Goal: Transaction & Acquisition: Purchase product/service

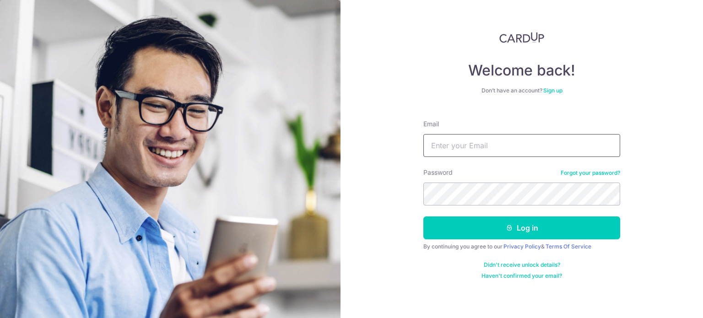
click at [516, 146] on input "Email" at bounding box center [521, 145] width 197 height 23
type input "stephenkhaw@outlook.com"
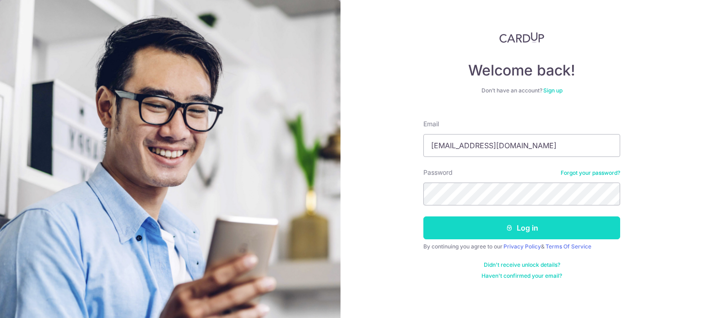
click at [522, 230] on button "Log in" at bounding box center [521, 227] width 197 height 23
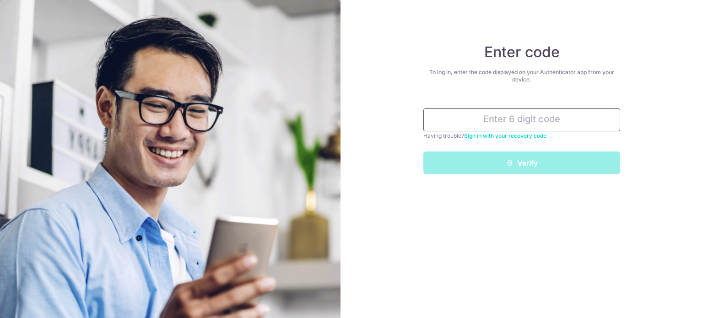
click at [496, 125] on input "text" at bounding box center [521, 119] width 197 height 23
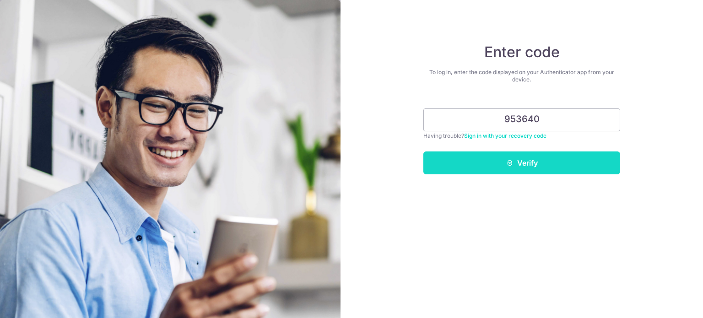
type input "953640"
click at [504, 161] on button "Verify" at bounding box center [521, 162] width 197 height 23
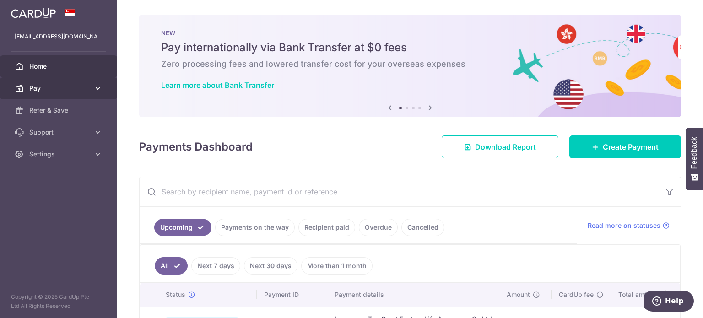
click at [68, 84] on span "Pay" at bounding box center [59, 88] width 60 height 9
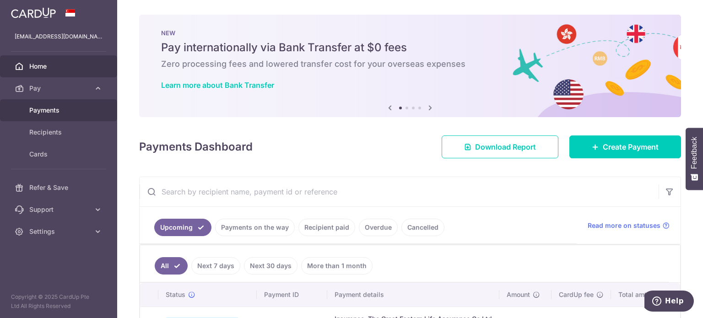
click at [51, 108] on span "Payments" at bounding box center [59, 110] width 60 height 9
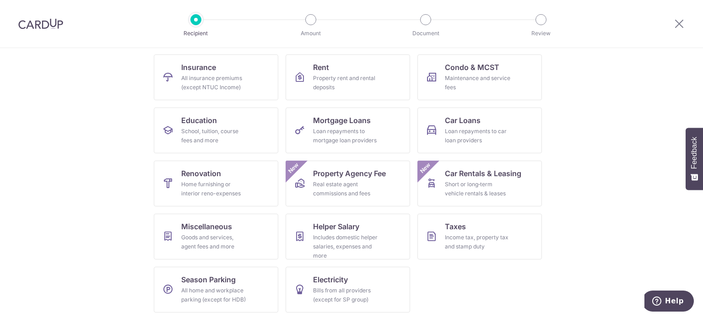
scroll to position [91, 0]
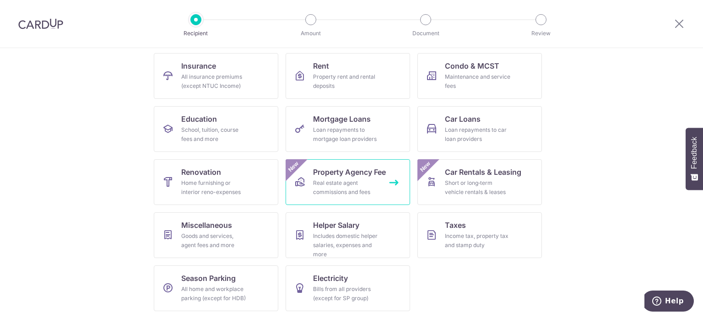
click at [349, 185] on div "Real estate agent commissions and fees" at bounding box center [346, 187] width 66 height 18
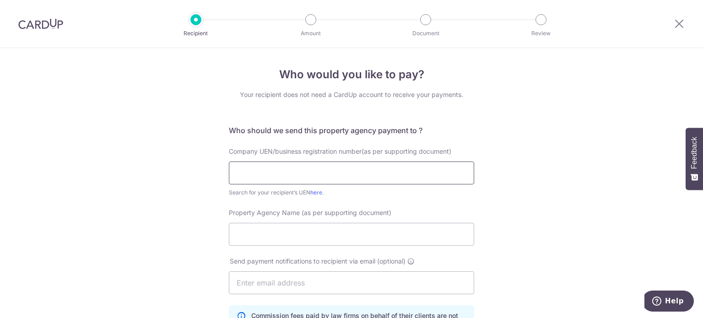
click at [262, 174] on input "text" at bounding box center [351, 172] width 245 height 23
type input "p"
click at [239, 174] on input "text" at bounding box center [351, 172] width 245 height 23
click at [317, 193] on link "here" at bounding box center [316, 192] width 12 height 7
click at [243, 227] on input "Property Agency Name (as per supporting document)" at bounding box center [351, 234] width 245 height 23
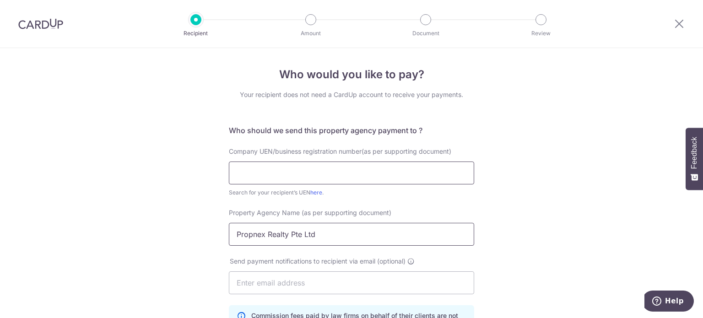
type input "Propnex Realty Pte Ltd"
click at [267, 173] on input "text" at bounding box center [351, 172] width 245 height 23
click at [247, 172] on input "text" at bounding box center [351, 172] width 245 height 23
paste input "199903004H"
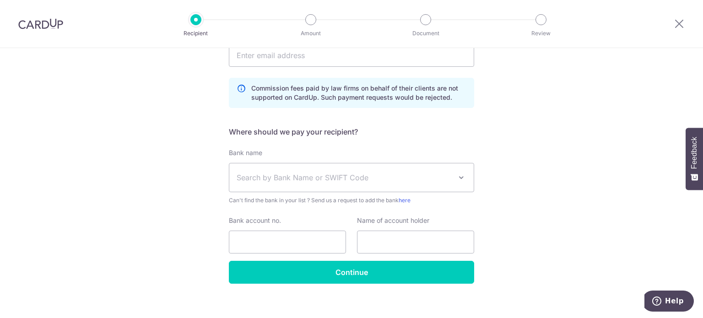
scroll to position [229, 0]
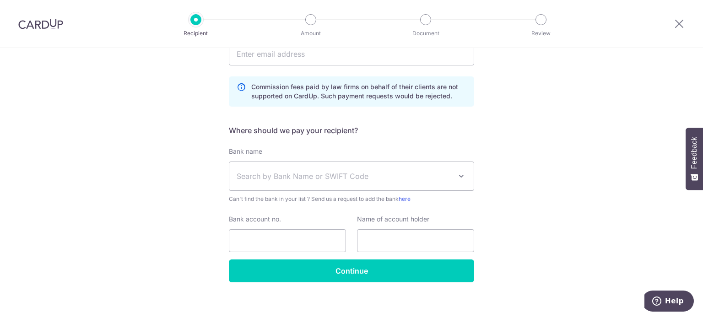
type input "199903004H"
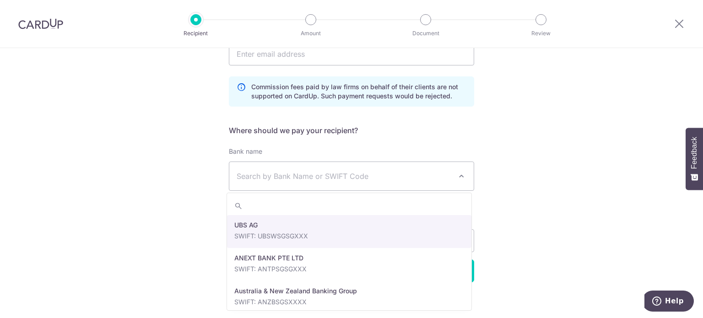
click at [268, 177] on span "Search by Bank Name or SWIFT Code" at bounding box center [343, 176] width 215 height 11
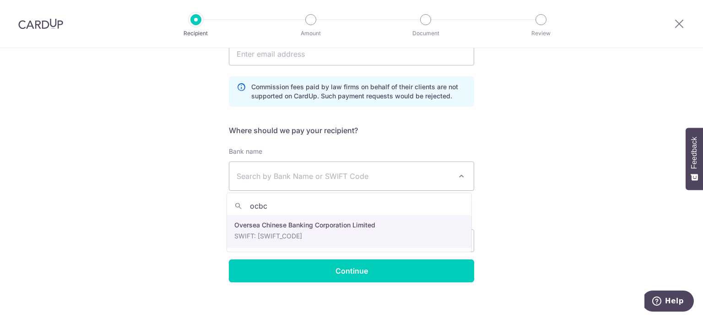
type input "ocbc"
select select "12"
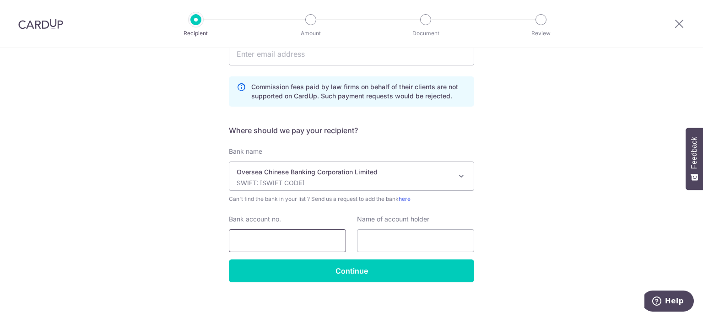
click at [247, 242] on input "Bank account no." at bounding box center [287, 240] width 117 height 23
type input "501807101001"
click at [370, 240] on input "text" at bounding box center [415, 240] width 117 height 23
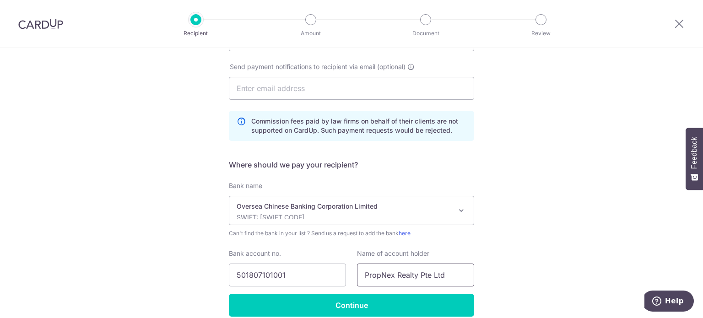
scroll to position [236, 0]
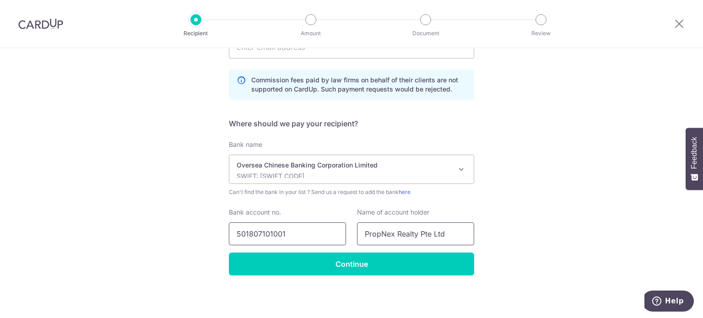
type input "PropNex Realty Pte Ltd"
click at [245, 231] on input "501807101001" at bounding box center [287, 233] width 117 height 23
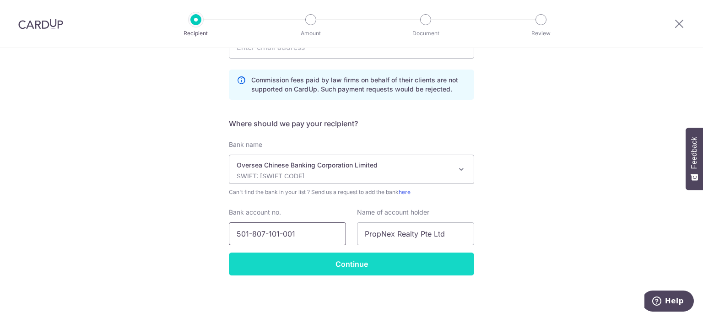
type input "501-807-101-001"
click at [274, 263] on input "Continue" at bounding box center [351, 263] width 245 height 23
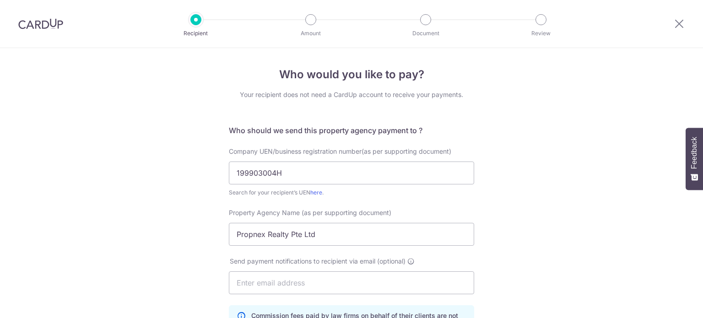
scroll to position [258, 0]
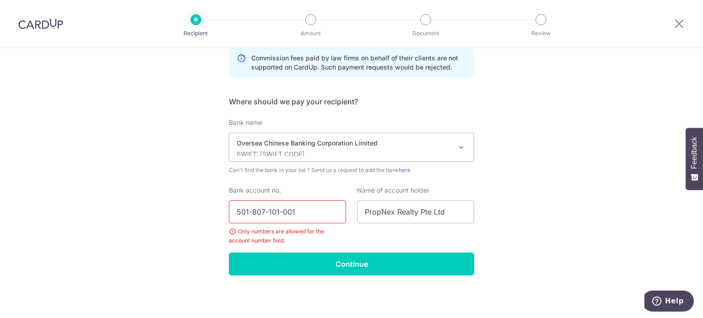
click at [251, 210] on input "501-807-101-001" at bounding box center [287, 211] width 117 height 23
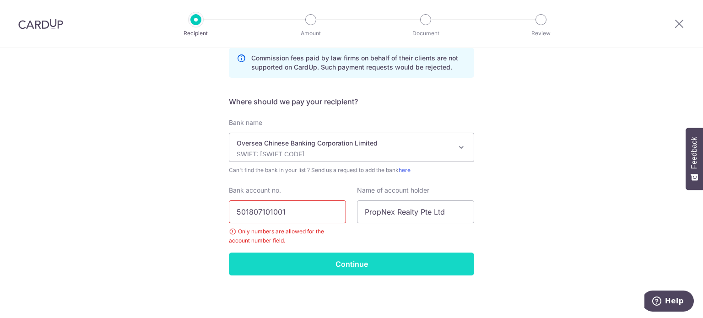
type input "501807101001"
click at [286, 261] on input "Continue" at bounding box center [351, 263] width 245 height 23
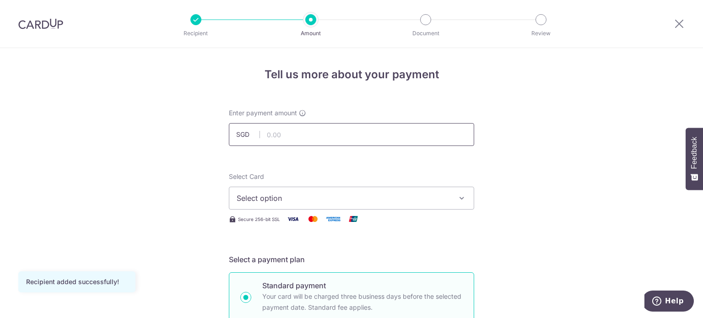
click at [306, 137] on input "text" at bounding box center [351, 134] width 245 height 23
type input "1,253.50"
click at [360, 197] on span "Select option" at bounding box center [342, 198] width 213 height 11
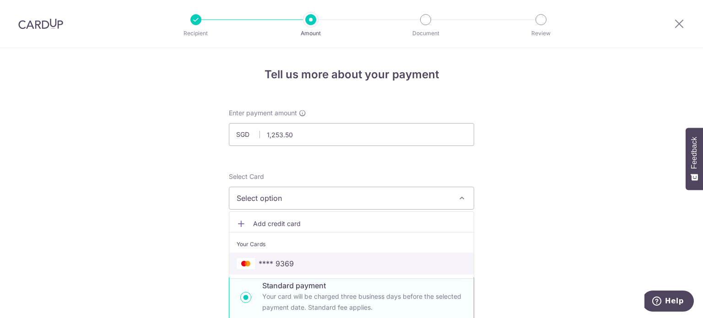
click at [282, 260] on span "**** 9369" at bounding box center [275, 263] width 35 height 11
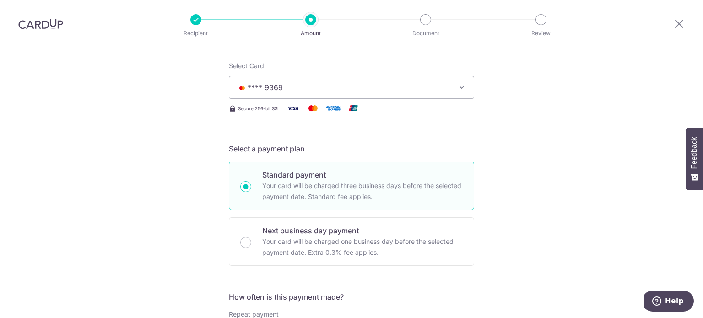
scroll to position [137, 0]
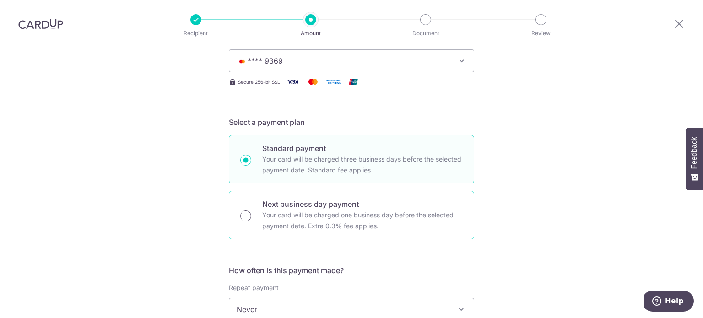
click at [245, 217] on input "Next business day payment Your card will be charged one business day before the…" at bounding box center [245, 215] width 11 height 11
radio input "true"
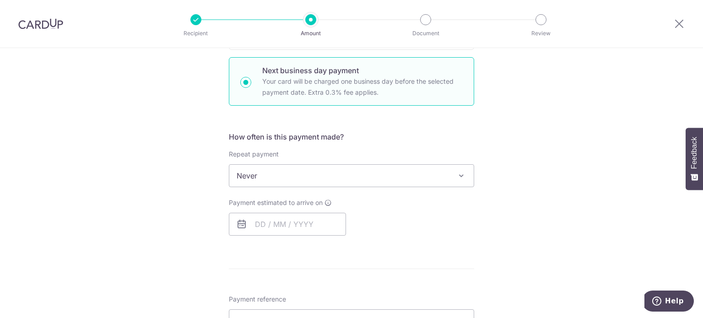
scroll to position [274, 0]
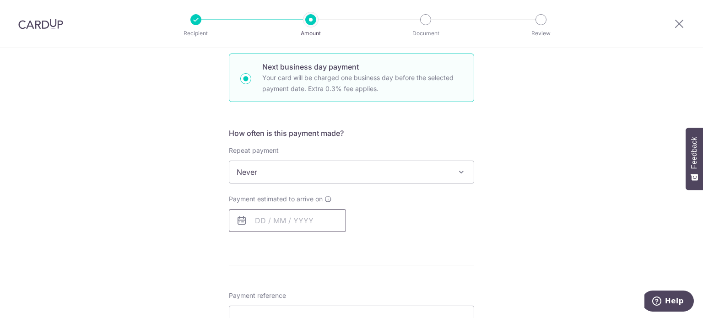
click at [256, 219] on input "text" at bounding box center [287, 220] width 117 height 23
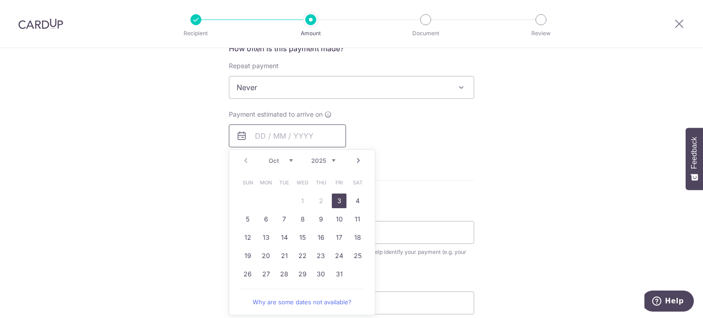
scroll to position [366, 0]
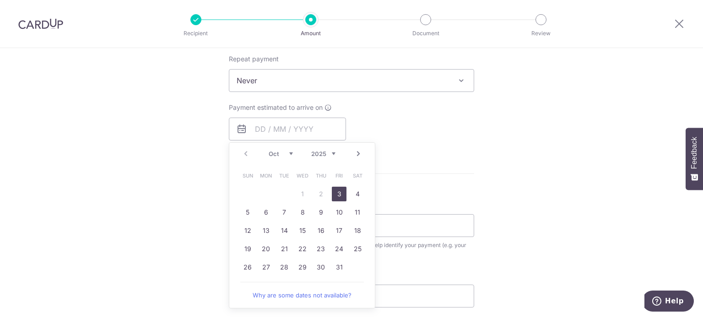
click at [332, 191] on link "3" at bounding box center [339, 194] width 15 height 15
type input "03/10/2025"
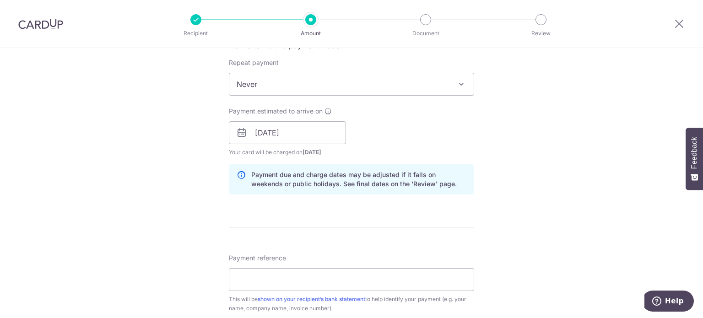
scroll to position [503, 0]
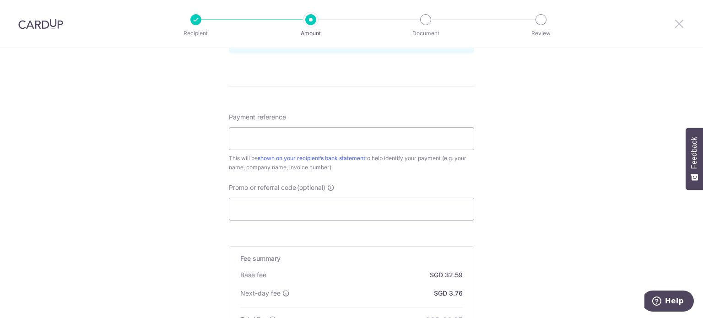
drag, startPoint x: 677, startPoint y: 23, endPoint x: 386, endPoint y: 46, distance: 291.8
click at [677, 23] on icon at bounding box center [678, 23] width 11 height 11
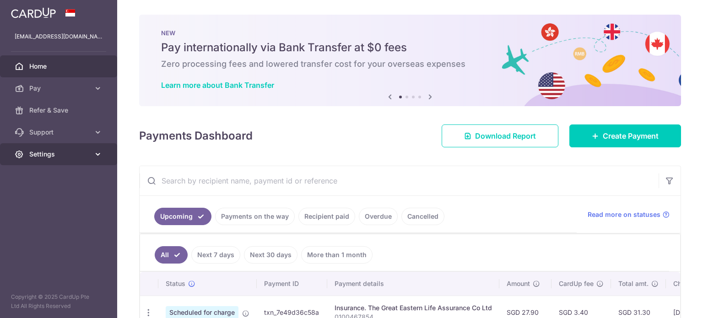
click at [54, 151] on span "Settings" at bounding box center [59, 154] width 60 height 9
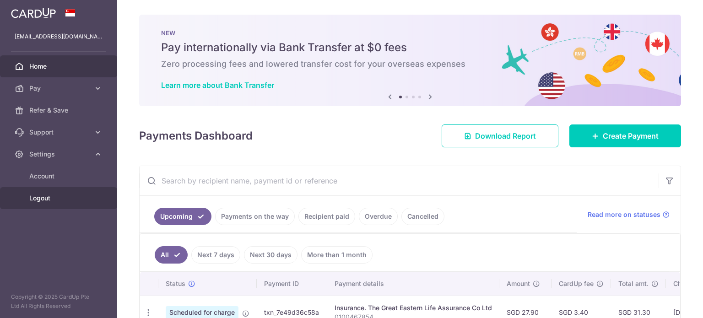
click at [57, 198] on span "Logout" at bounding box center [59, 197] width 60 height 9
